Goal: Information Seeking & Learning: Learn about a topic

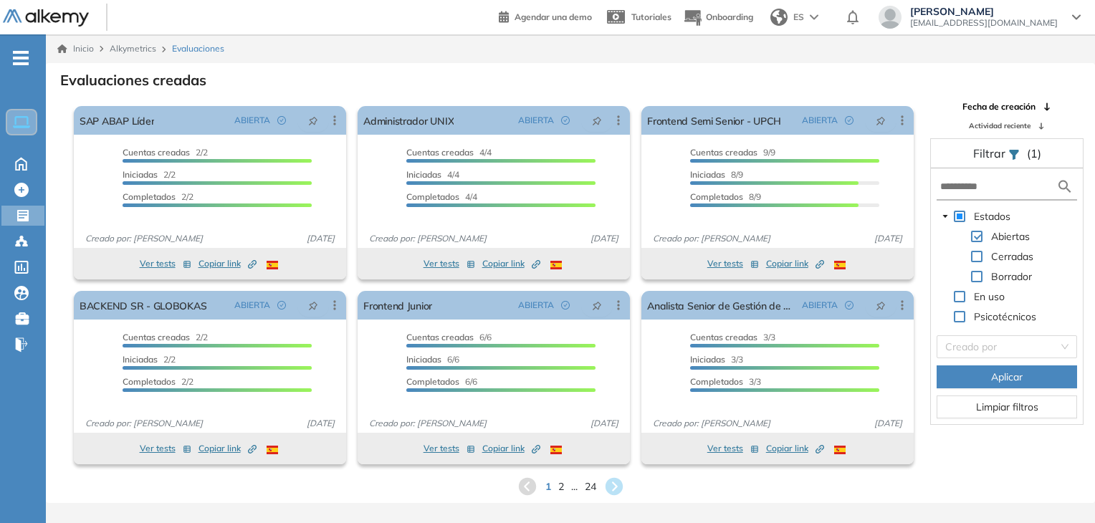
click at [563, 38] on div "Inicio Alkymetrics Evaluaciones" at bounding box center [570, 48] width 1049 height 29
click at [728, 67] on div "Evaluaciones creadas El proctoring será activado ¡Importante!: Los usuarios que…" at bounding box center [570, 283] width 1049 height 440
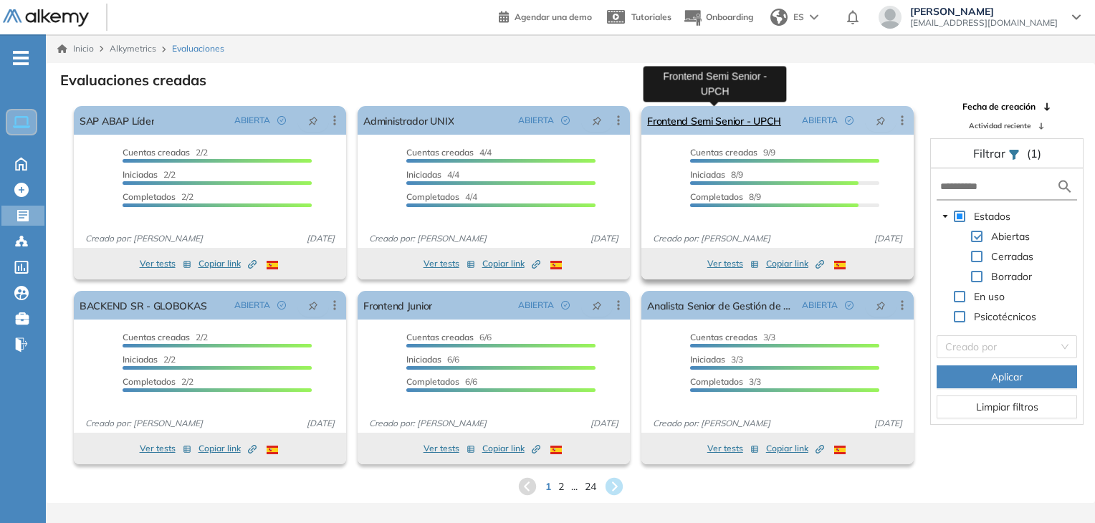
click at [702, 107] on link "Frontend Semi Senior - UPCH" at bounding box center [714, 120] width 134 height 29
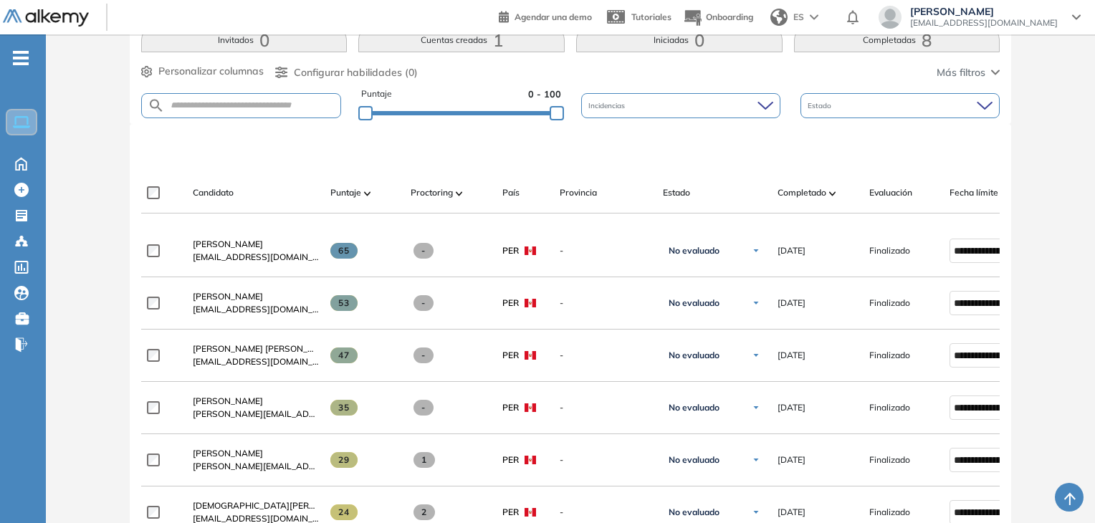
scroll to position [312, 0]
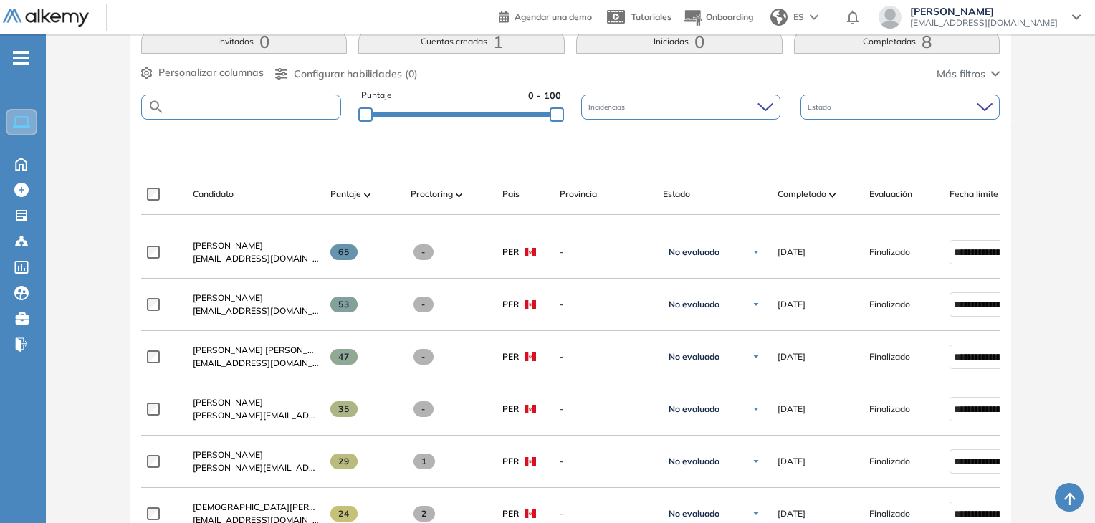
click at [277, 103] on input "text" at bounding box center [253, 107] width 176 height 11
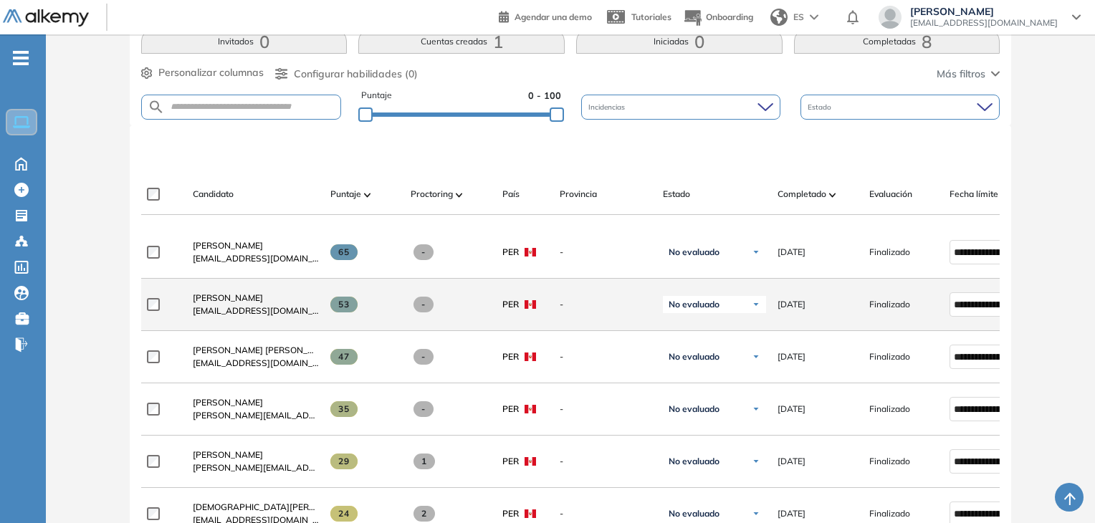
click at [221, 287] on div "[PERSON_NAME] [EMAIL_ADDRESS][DOMAIN_NAME]" at bounding box center [250, 304] width 138 height 49
click at [224, 301] on span "[PERSON_NAME]" at bounding box center [228, 297] width 70 height 11
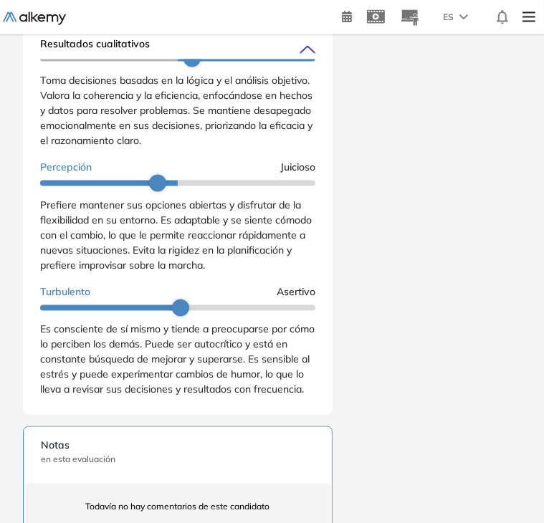
scroll to position [357, 0]
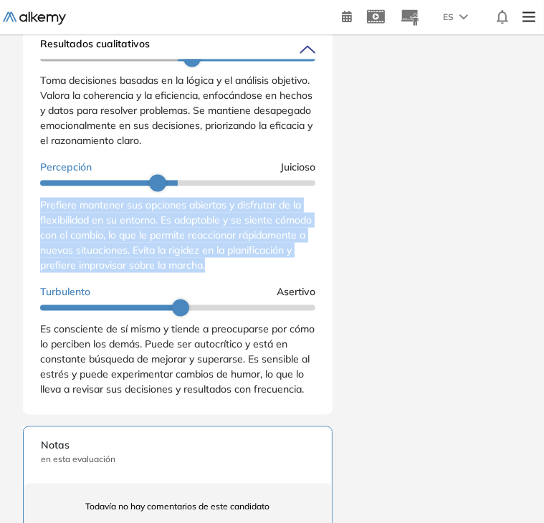
drag, startPoint x: 40, startPoint y: 214, endPoint x: 294, endPoint y: 281, distance: 262.5
click at [294, 281] on div "Extrovertido Introvertido Disfruta interactuar con otras personas y se siente e…" at bounding box center [177, 84] width 275 height 639
copy span "Prefiere mantener sus opciones abiertas y disfrutar de la flexibilidad en su en…"
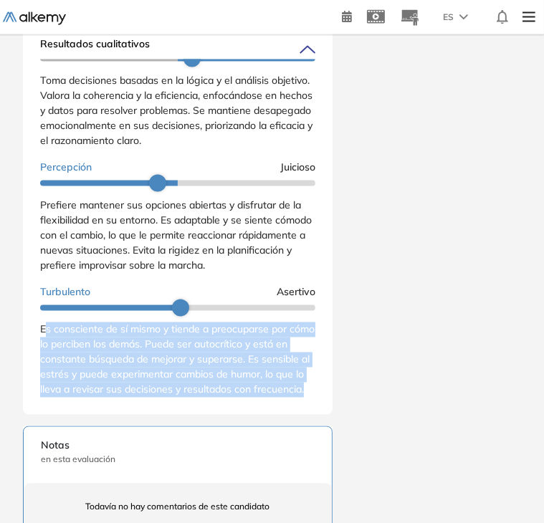
drag, startPoint x: 44, startPoint y: 336, endPoint x: 196, endPoint y: 411, distance: 168.6
click at [196, 398] on div "Es consciente de sí mismo y tiende a preocuparse por cómo lo perciben los demás…" at bounding box center [177, 360] width 275 height 75
drag, startPoint x: 196, startPoint y: 411, endPoint x: 158, endPoint y: 411, distance: 38.0
click at [158, 396] on span "Es consciente de sí mismo y tiende a preocuparse por cómo lo perciben los demás…" at bounding box center [177, 359] width 275 height 73
click at [172, 398] on div "Es consciente de sí mismo y tiende a preocuparse por cómo lo perciben los demás…" at bounding box center [177, 360] width 275 height 75
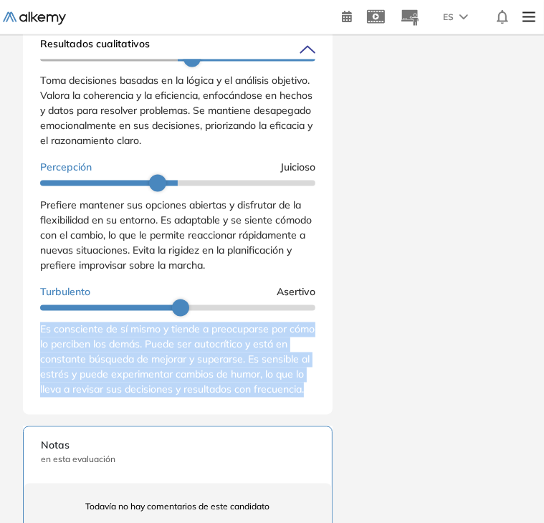
drag, startPoint x: 172, startPoint y: 414, endPoint x: 29, endPoint y: 333, distance: 164.7
click at [29, 333] on div "Resultados cualitativos Personalidad - MBTI Reporte cualitativo Reporte con Afi…" at bounding box center [178, 220] width 310 height 390
copy span "Es consciente de sí mismo y tiende a preocuparse por cómo lo perciben los demás…"
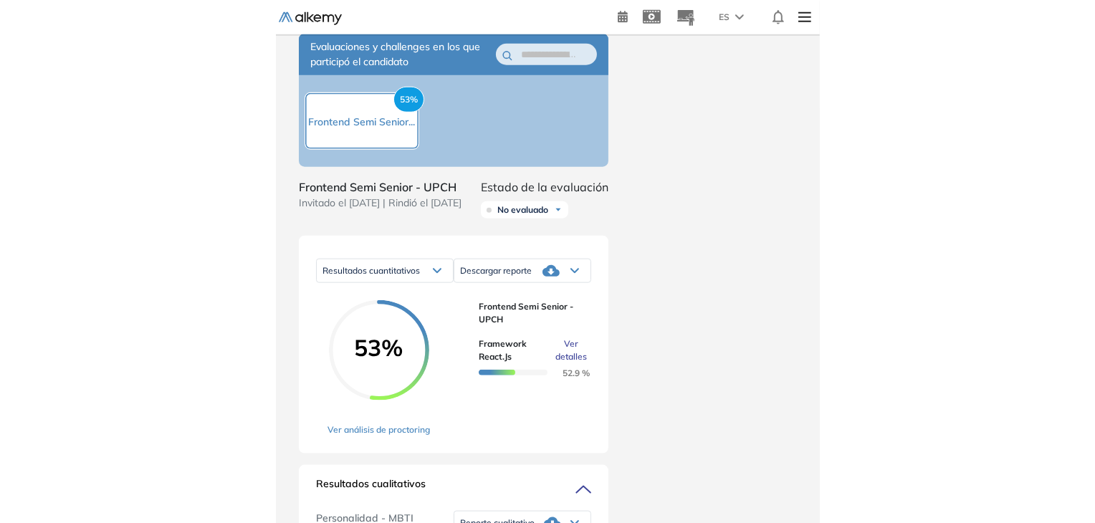
scroll to position [680, 0]
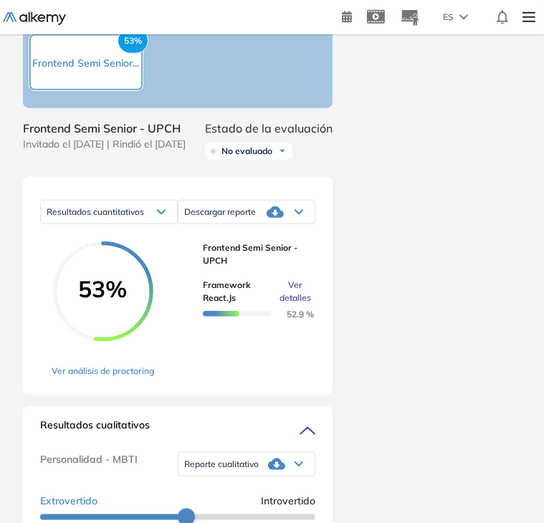
click at [289, 305] on span "Ver detalles" at bounding box center [296, 292] width 32 height 26
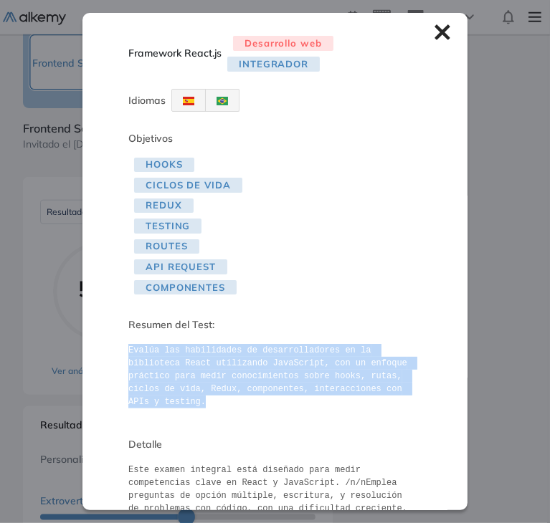
drag, startPoint x: 129, startPoint y: 351, endPoint x: 384, endPoint y: 392, distance: 258.6
click at [384, 392] on pre "Evalúa las habilidades de desarrolladores en la biblioteca React utilizando Jav…" at bounding box center [274, 376] width 293 height 65
copy pre "Evalúa las habilidades de desarrolladores en la biblioteca React utilizando Jav…"
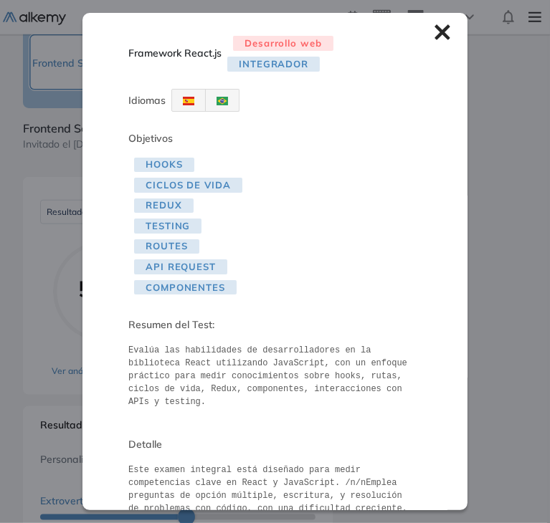
click at [434, 27] on icon at bounding box center [441, 32] width 15 height 15
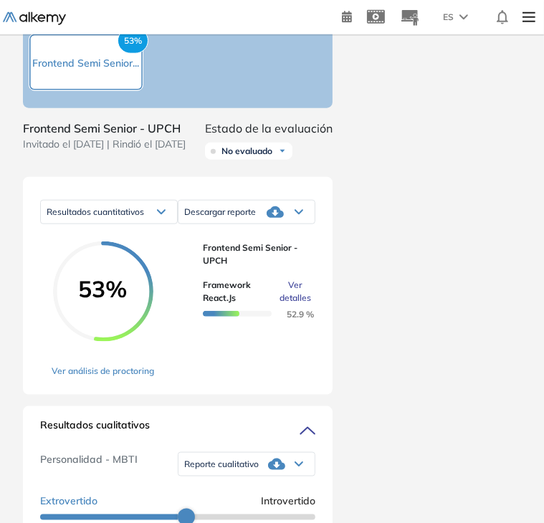
click at [290, 305] on span "Ver detalles" at bounding box center [296, 292] width 32 height 26
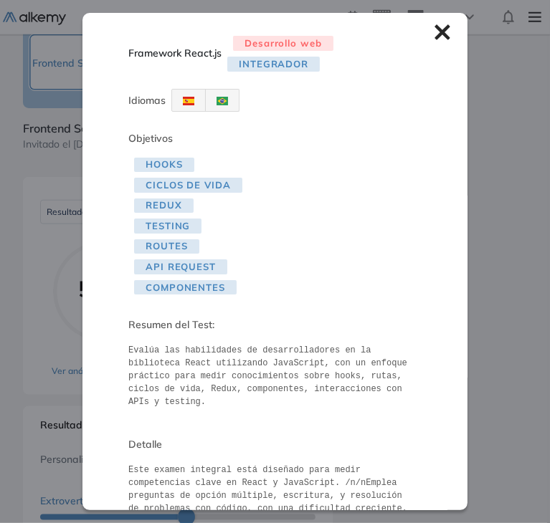
click at [418, 27] on div "Framework React.js Desarrollo web Integrador Idiomas Objetivos Hooks Ciclos de …" at bounding box center [274, 261] width 385 height 497
click at [423, 29] on div "Framework React.js Desarrollo web Integrador Idiomas Objetivos Hooks Ciclos de …" at bounding box center [274, 261] width 385 height 497
click at [436, 38] on icon at bounding box center [441, 32] width 15 height 15
